Goal: Task Accomplishment & Management: Complete application form

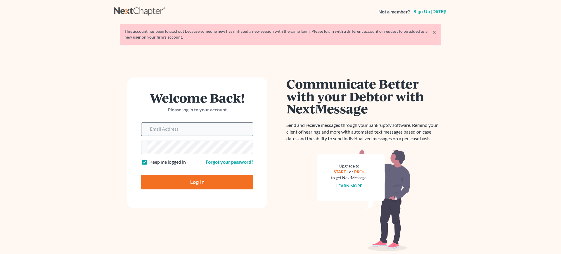
click at [236, 126] on input "Email Address" at bounding box center [200, 129] width 105 height 13
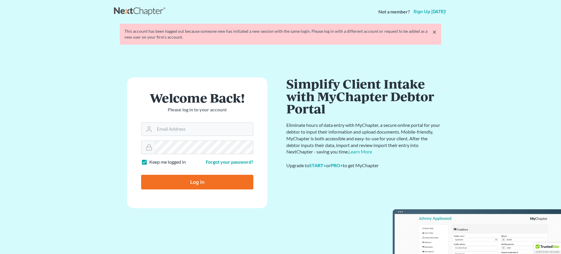
type input "[EMAIL_ADDRESS][DOMAIN_NAME]"
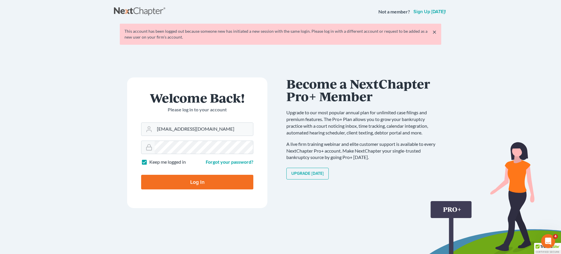
click at [203, 179] on input "Log In" at bounding box center [197, 182] width 112 height 15
type input "Thinking..."
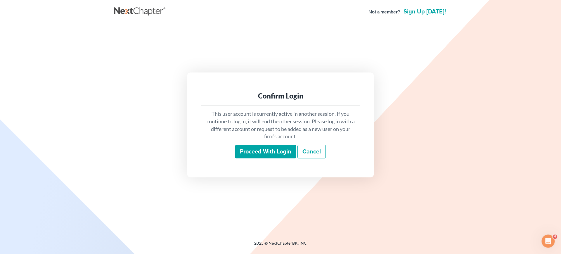
click at [268, 149] on input "Proceed with login" at bounding box center [265, 151] width 61 height 13
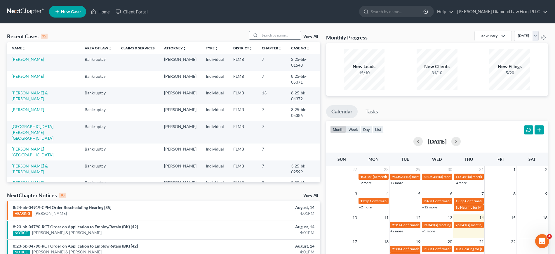
click at [292, 35] on input "search" at bounding box center [280, 35] width 41 height 8
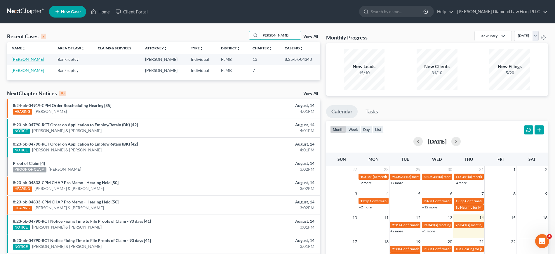
type input "mason"
click at [22, 59] on link "Mason, Matthew" at bounding box center [28, 59] width 32 height 5
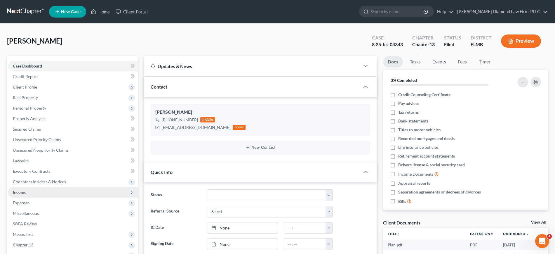
click at [45, 195] on span "Income" at bounding box center [73, 192] width 130 height 11
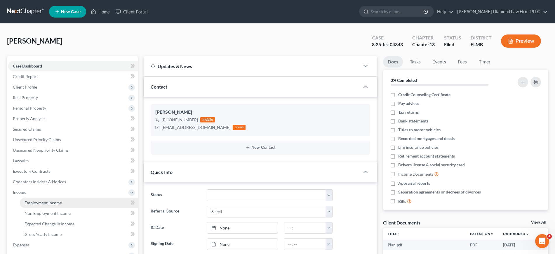
click at [47, 202] on span "Employment Income" at bounding box center [43, 202] width 37 height 5
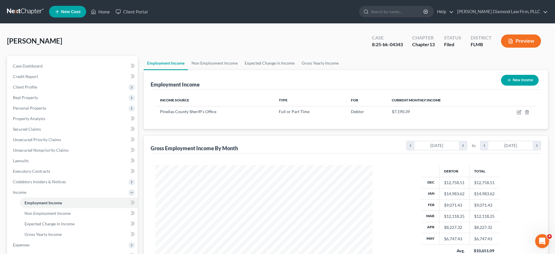
click at [515, 81] on button "New Income" at bounding box center [520, 80] width 38 height 11
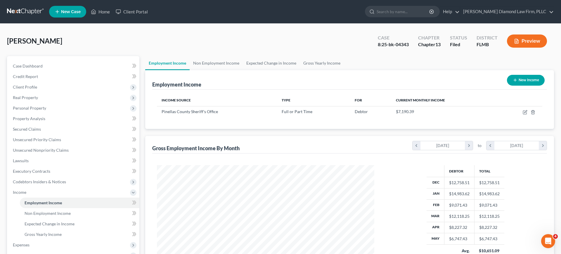
select select "0"
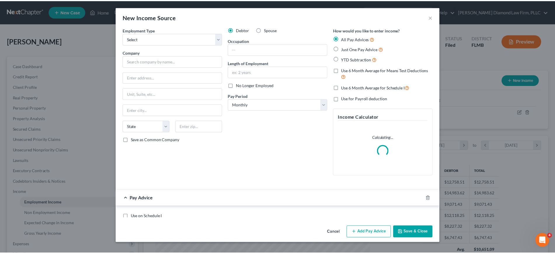
scroll to position [110, 232]
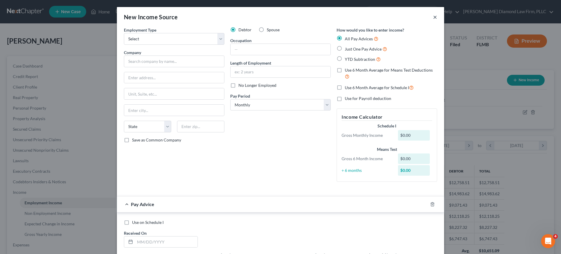
click at [433, 15] on button "×" at bounding box center [435, 16] width 4 height 7
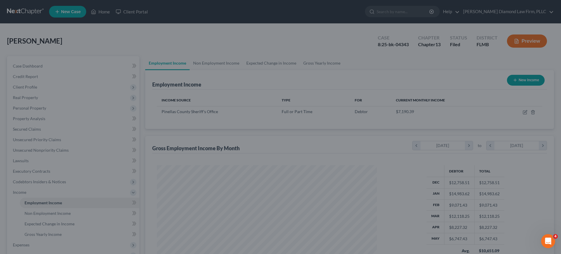
scroll to position [292001, 291881]
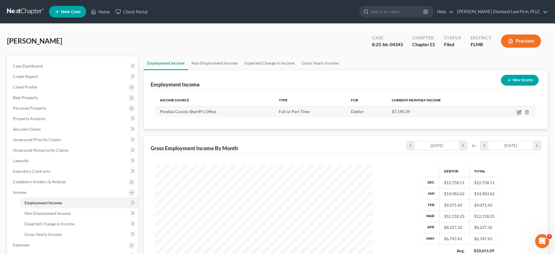
click at [519, 114] on icon "button" at bounding box center [519, 113] width 4 height 4
select select "0"
select select "9"
select select "2"
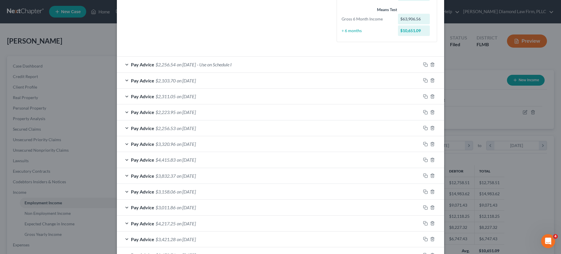
scroll to position [226, 0]
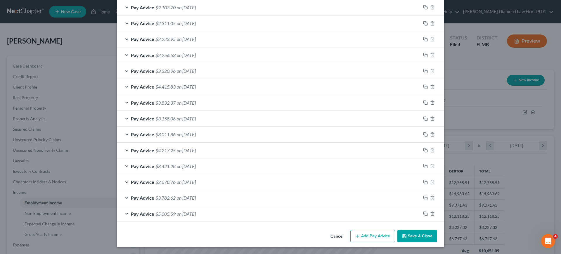
click at [386, 235] on button "Add Pay Advice" at bounding box center [372, 236] width 45 height 12
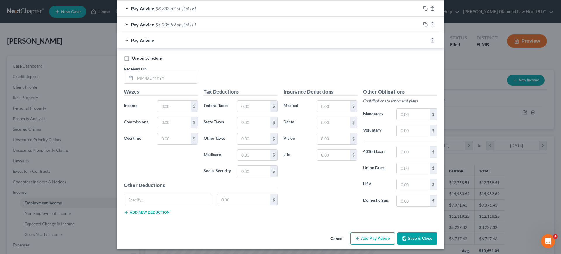
scroll to position [417, 0]
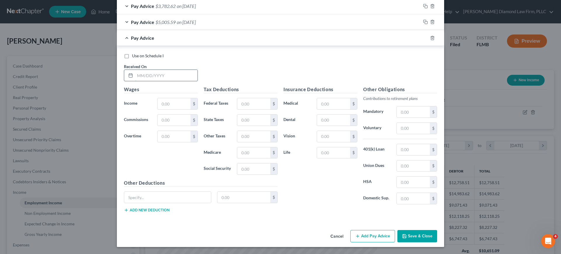
click at [152, 76] on input "text" at bounding box center [166, 75] width 63 height 11
type input "07/03/2025"
click at [168, 103] on input "text" at bounding box center [173, 103] width 33 height 11
type input "3,428.79"
click at [249, 106] on input "text" at bounding box center [253, 103] width 33 height 11
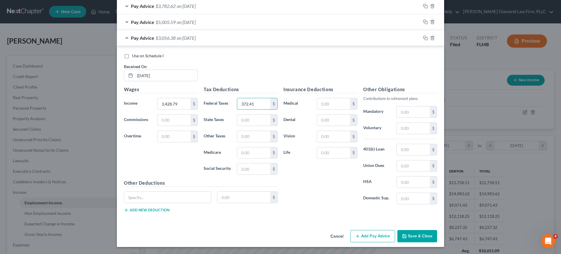
type input "372.41"
click at [243, 132] on input "text" at bounding box center [253, 136] width 33 height 11
click at [246, 149] on input "text" at bounding box center [253, 152] width 33 height 11
type input "49.01"
click at [416, 112] on input "text" at bounding box center [413, 111] width 33 height 11
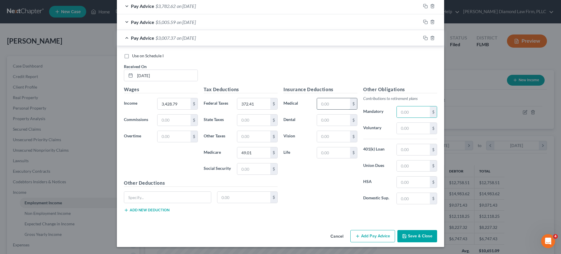
click at [330, 104] on input "text" at bounding box center [333, 103] width 33 height 11
type input "41"
click at [333, 152] on input "text" at bounding box center [333, 152] width 33 height 11
type input "14.63"
click at [336, 106] on input "41" at bounding box center [333, 103] width 33 height 11
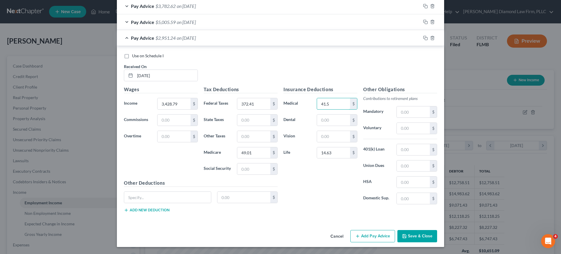
drag, startPoint x: 332, startPoint y: 105, endPoint x: 300, endPoint y: 102, distance: 32.3
click at [300, 102] on div "Medical 41.5 $" at bounding box center [320, 104] width 80 height 12
type input "41.5"
click at [338, 122] on input "text" at bounding box center [333, 120] width 33 height 11
type input "5.5"
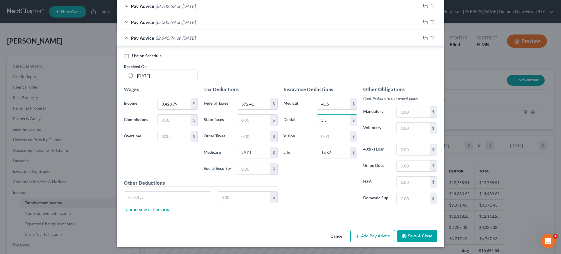
click at [337, 136] on input "text" at bounding box center [333, 136] width 33 height 11
type input "1.91"
click at [256, 167] on input "text" at bounding box center [253, 168] width 33 height 11
type input "209.55"
click at [415, 112] on input "text" at bounding box center [413, 111] width 33 height 11
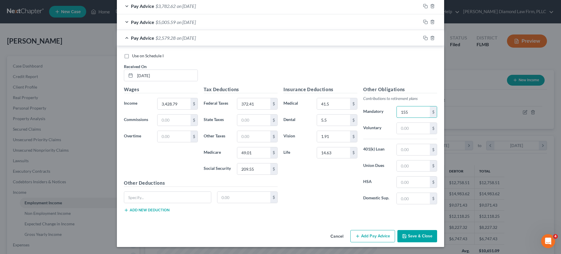
drag, startPoint x: 412, startPoint y: 112, endPoint x: 374, endPoint y: 112, distance: 38.0
click at [374, 112] on div "Mandatory 155 $" at bounding box center [400, 112] width 80 height 12
type input "155"
click at [405, 167] on input "text" at bounding box center [413, 165] width 33 height 11
type input "53"
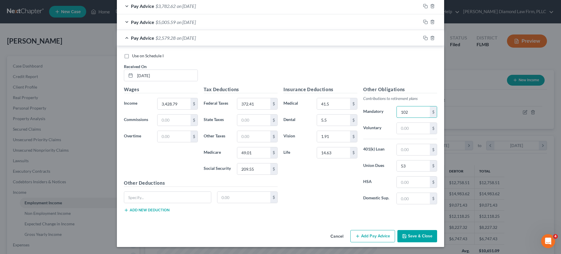
type input "102"
click at [360, 236] on button "Add Pay Advice" at bounding box center [372, 236] width 45 height 12
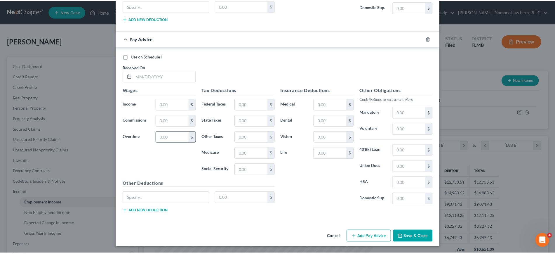
scroll to position [609, 0]
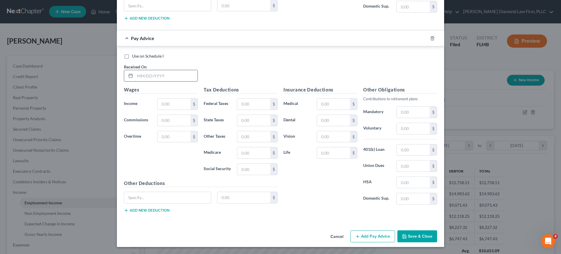
click at [165, 77] on input "text" at bounding box center [166, 75] width 63 height 11
type input "7/18/25"
drag, startPoint x: 173, startPoint y: 103, endPoint x: 169, endPoint y: 102, distance: 4.1
click at [169, 102] on input "text" at bounding box center [173, 103] width 33 height 11
type input "3,398.79"
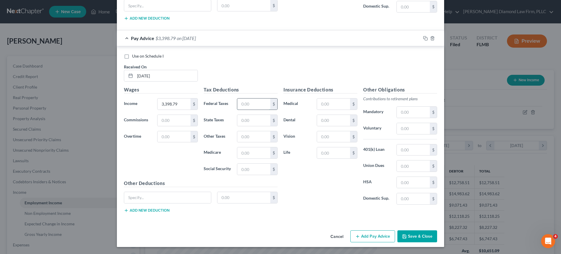
click at [250, 102] on input "text" at bounding box center [253, 103] width 33 height 11
type input "366.01"
click at [252, 171] on input "text" at bounding box center [253, 169] width 33 height 11
type input "207.7"
click at [247, 150] on input "text" at bounding box center [253, 152] width 33 height 11
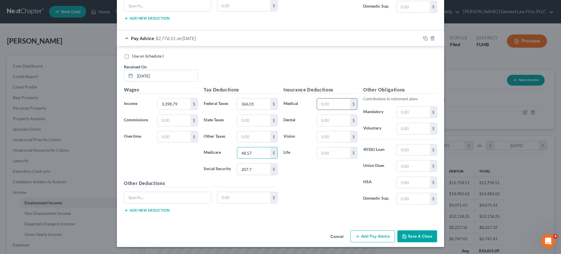
type input "48.57"
click at [335, 104] on input "text" at bounding box center [333, 103] width 33 height 11
type input "41.5"
click at [327, 119] on input "text" at bounding box center [333, 120] width 33 height 11
type input "5.5"
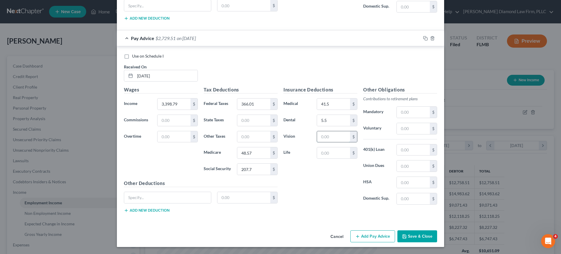
click at [321, 137] on input "text" at bounding box center [333, 136] width 33 height 11
type input "1.91"
click at [328, 150] on input "text" at bounding box center [333, 152] width 33 height 11
type input "14.63"
click at [418, 167] on input "text" at bounding box center [413, 165] width 33 height 11
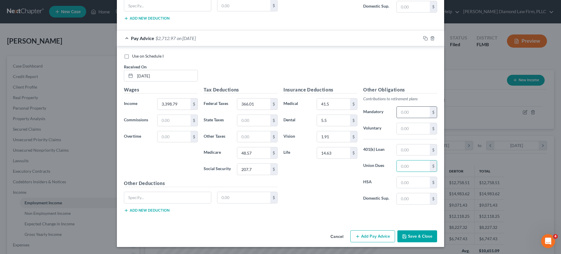
click at [411, 110] on input "text" at bounding box center [413, 112] width 33 height 11
type input "401.96"
click at [404, 236] on icon "button" at bounding box center [404, 236] width 5 height 5
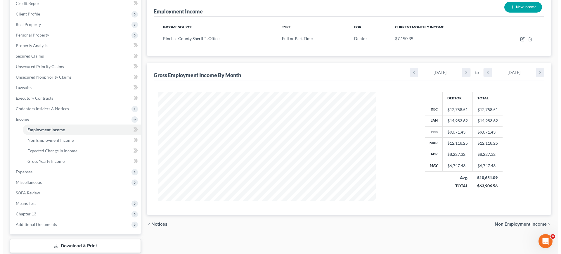
scroll to position [0, 0]
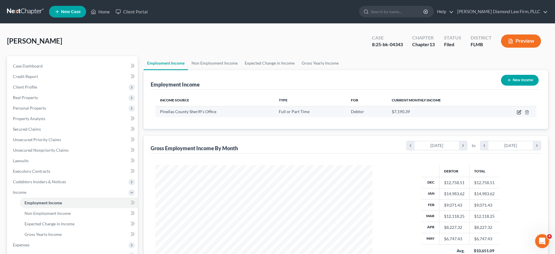
click at [520, 112] on icon "button" at bounding box center [519, 111] width 3 height 3
select select "0"
select select "9"
select select "2"
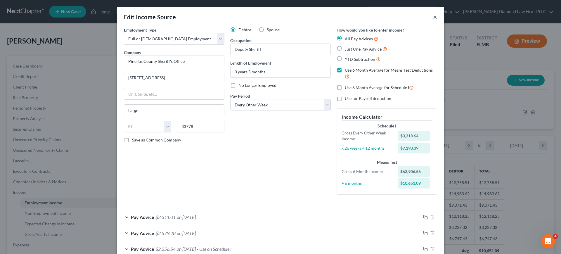
click at [433, 18] on button "×" at bounding box center [435, 16] width 4 height 7
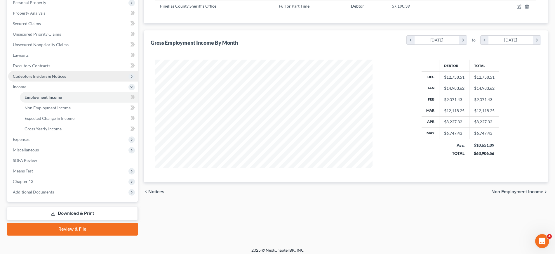
scroll to position [109, 0]
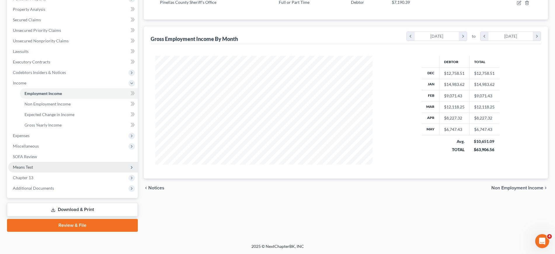
click at [74, 169] on span "Means Test" at bounding box center [73, 167] width 130 height 11
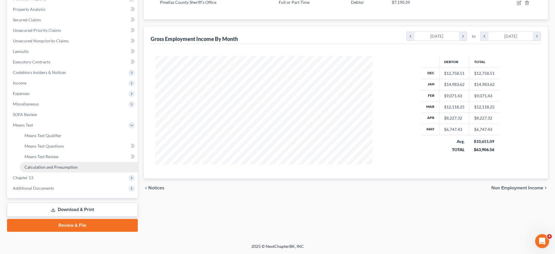
click at [72, 171] on link "Calculation and Presumption" at bounding box center [79, 167] width 118 height 11
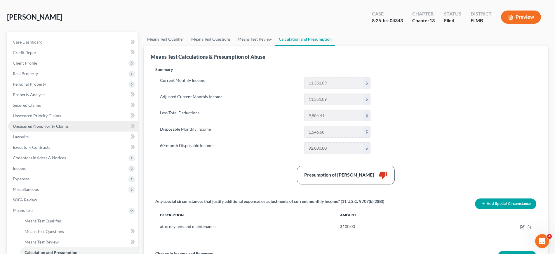
scroll to position [37, 0]
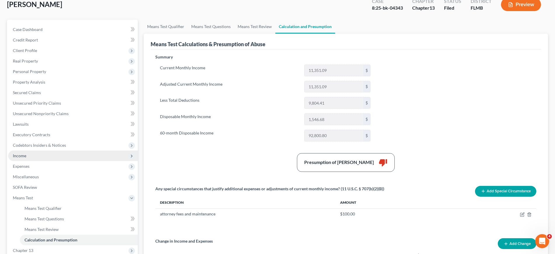
click at [42, 159] on span "Income" at bounding box center [73, 155] width 130 height 11
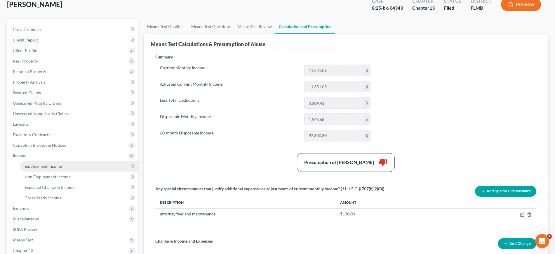
click at [46, 167] on span "Employment Income" at bounding box center [43, 166] width 37 height 5
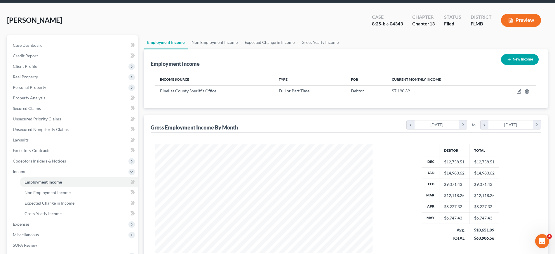
scroll to position [37, 0]
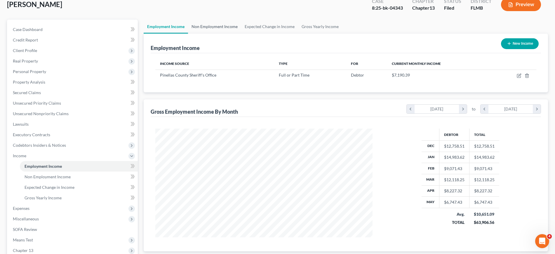
click at [233, 27] on link "Non Employment Income" at bounding box center [214, 27] width 53 height 14
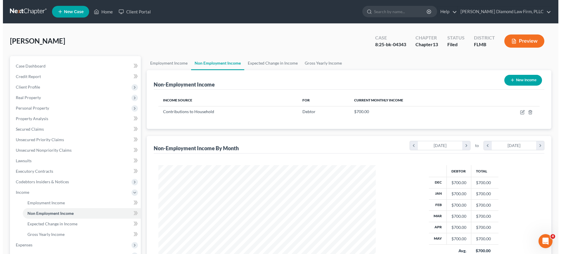
scroll to position [109, 229]
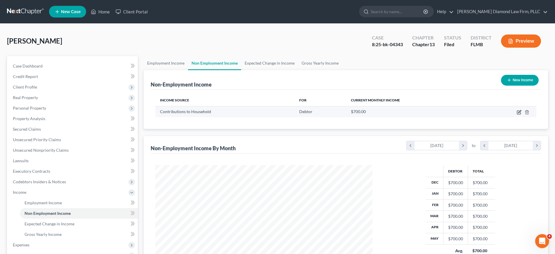
click at [519, 111] on icon "button" at bounding box center [519, 112] width 5 height 5
select select "8"
select select "0"
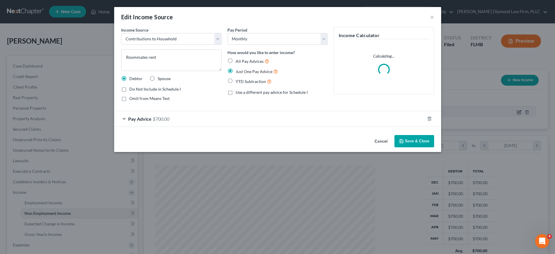
scroll to position [110, 232]
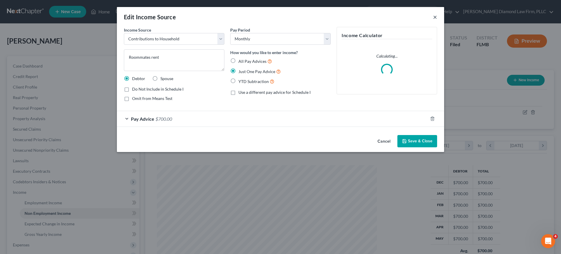
click at [436, 18] on button "×" at bounding box center [435, 16] width 4 height 7
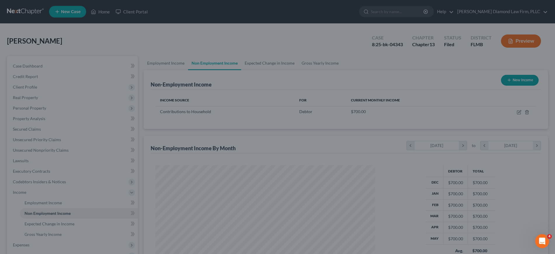
scroll to position [292001, 291881]
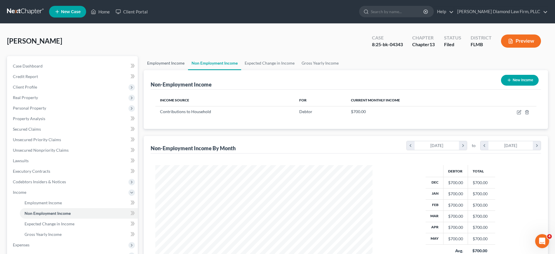
click at [179, 63] on link "Employment Income" at bounding box center [166, 63] width 44 height 14
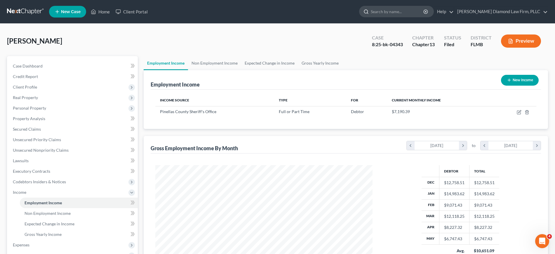
click at [422, 9] on input "search" at bounding box center [397, 11] width 53 height 11
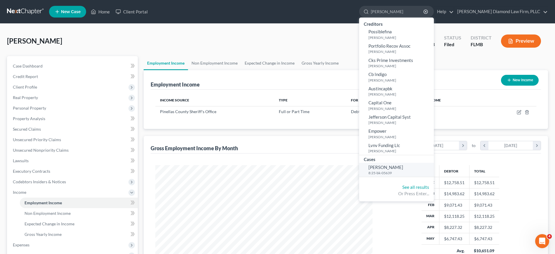
type input "vidrine"
click at [403, 166] on span "Vidrine, Nicole" at bounding box center [386, 166] width 35 height 5
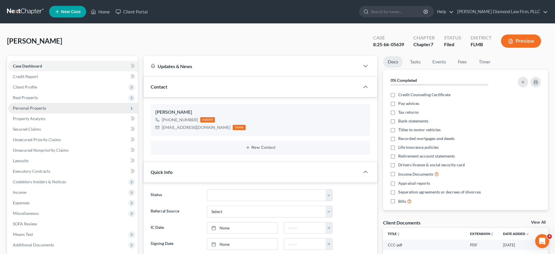
click at [49, 110] on span "Personal Property" at bounding box center [73, 108] width 130 height 11
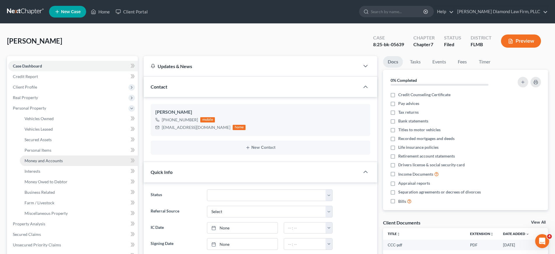
click at [52, 163] on span "Money and Accounts" at bounding box center [44, 160] width 38 height 5
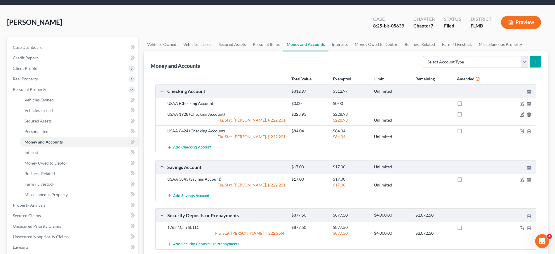
scroll to position [37, 0]
